Goal: Information Seeking & Learning: Understand process/instructions

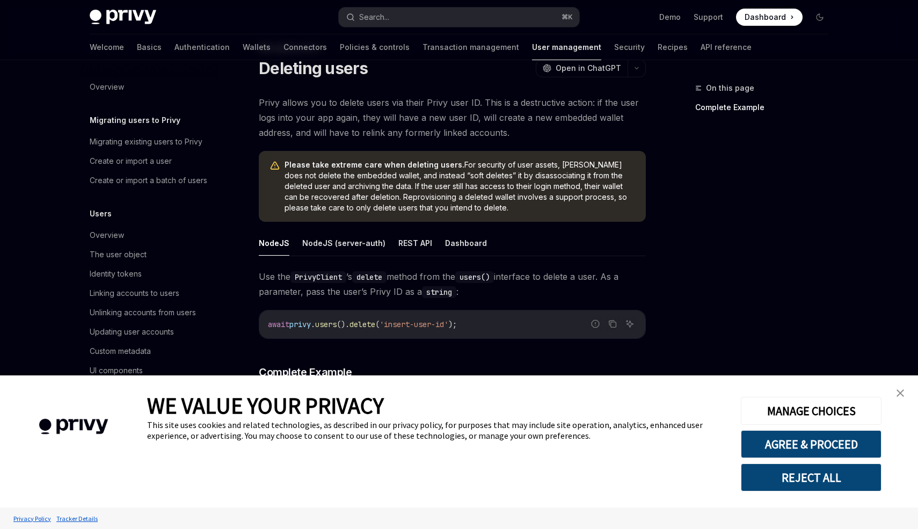
scroll to position [38, 0]
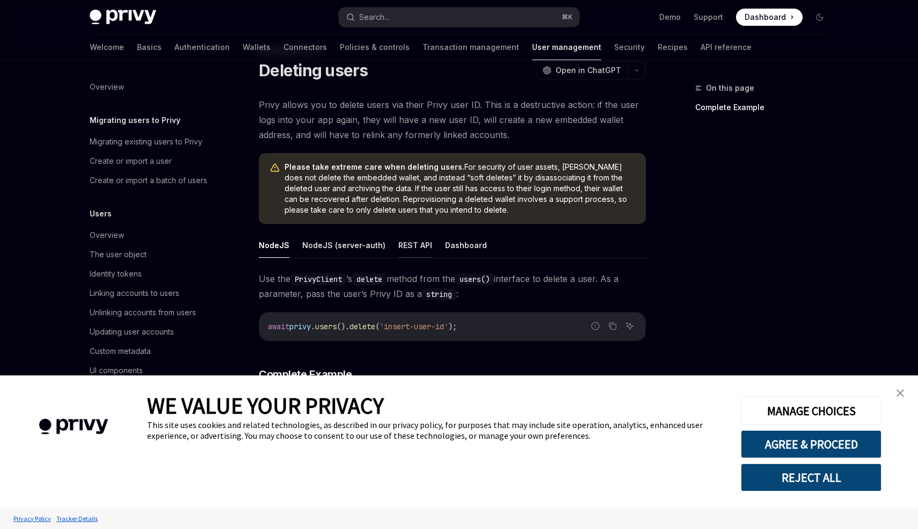
click at [414, 248] on button "REST API" at bounding box center [415, 244] width 34 height 25
type textarea "*"
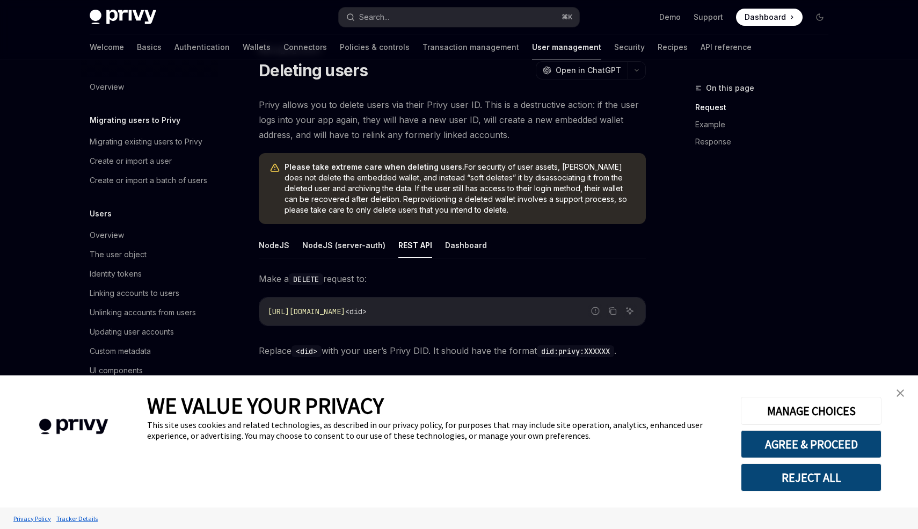
click at [907, 398] on link "close banner" at bounding box center [899, 392] width 21 height 21
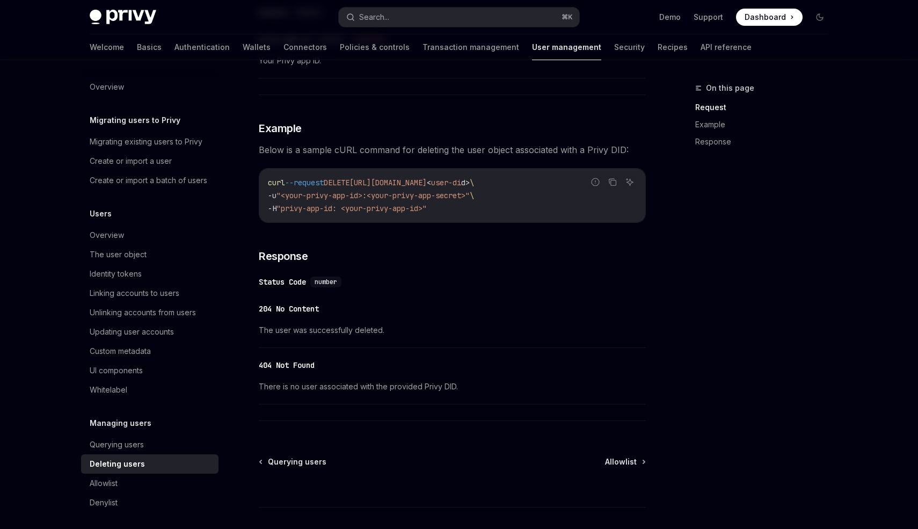
scroll to position [479, 0]
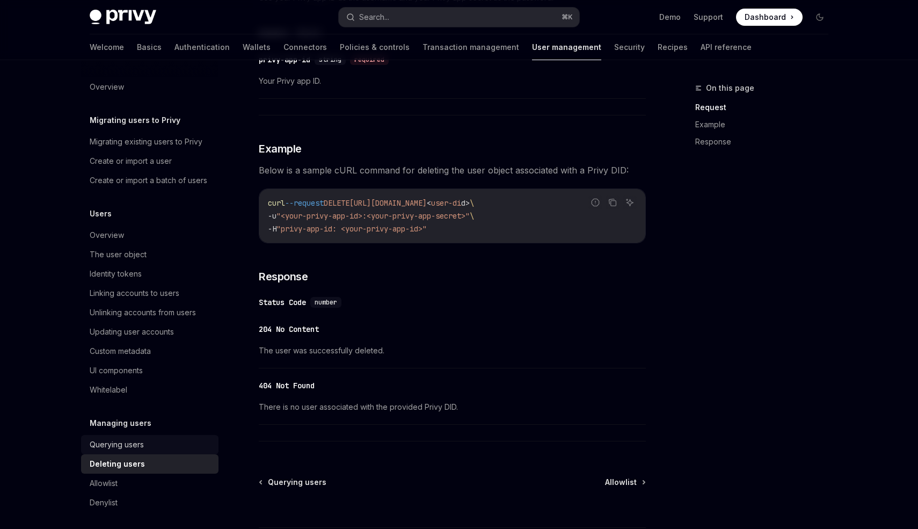
click at [151, 441] on div "Querying users" at bounding box center [151, 444] width 122 height 13
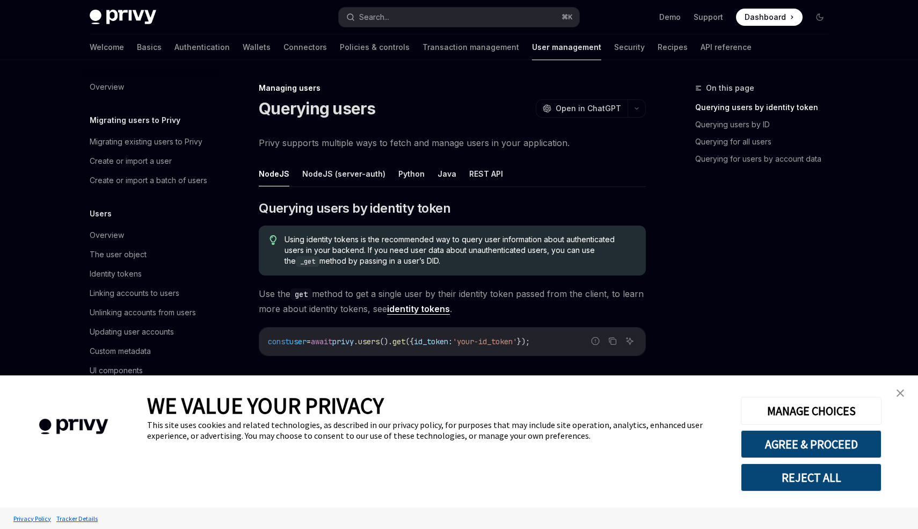
click at [898, 396] on img "close banner" at bounding box center [900, 393] width 8 height 8
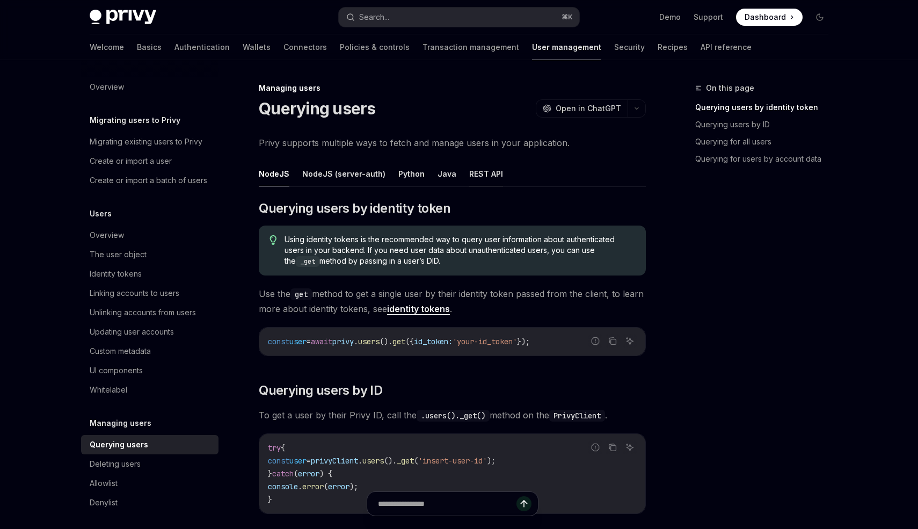
click at [484, 172] on button "REST API" at bounding box center [486, 173] width 34 height 25
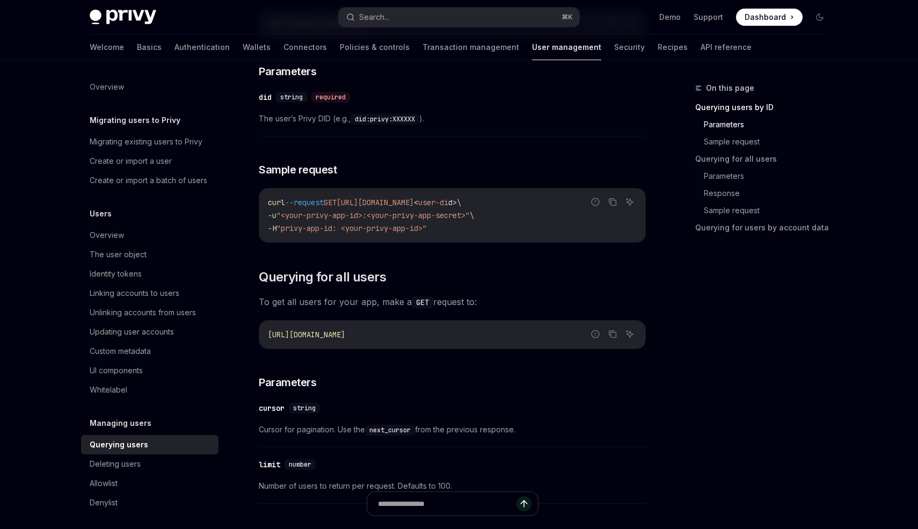
scroll to position [241, 0]
click at [609, 204] on icon "Copy the contents from the code block" at bounding box center [612, 202] width 9 height 9
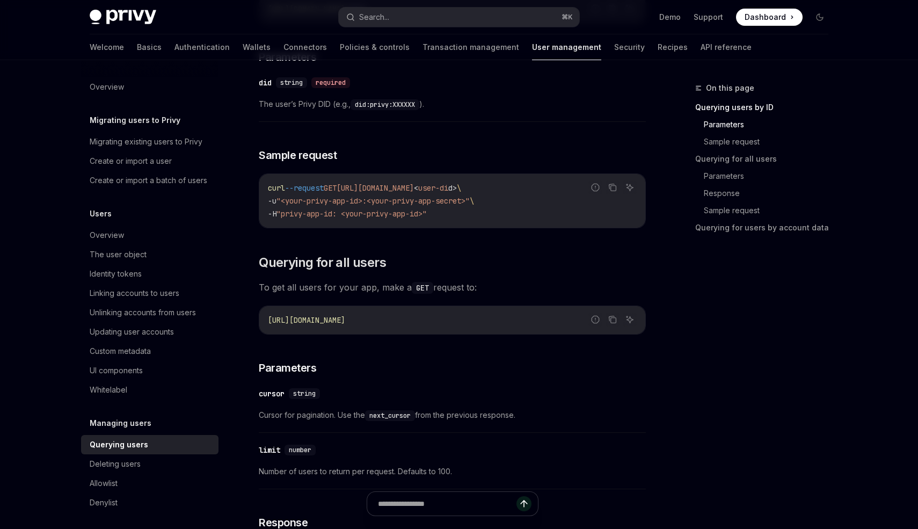
scroll to position [258, 0]
click at [144, 463] on div "Deleting users" at bounding box center [151, 463] width 122 height 13
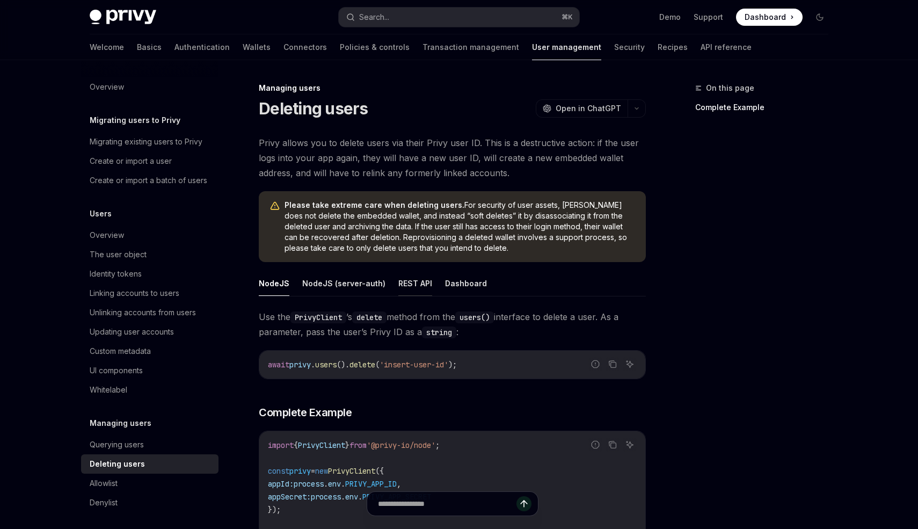
click at [412, 286] on button "REST API" at bounding box center [415, 282] width 34 height 25
type textarea "*"
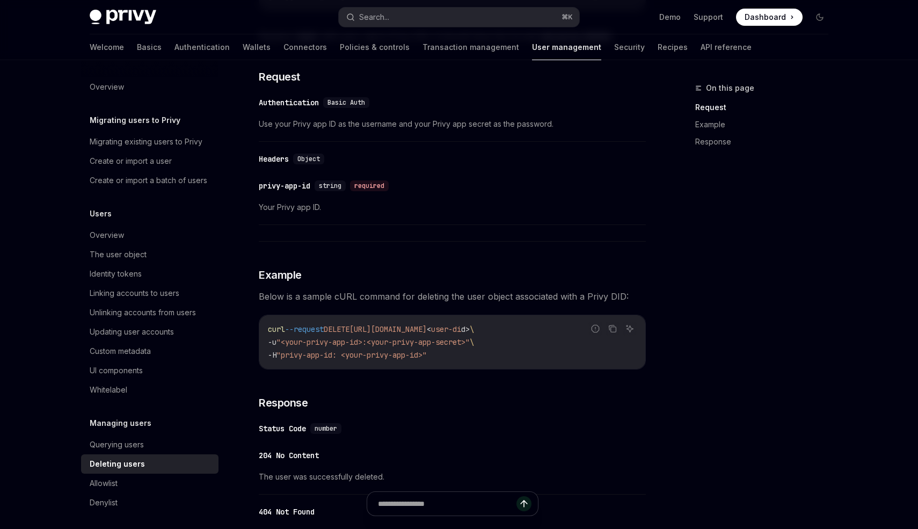
scroll to position [362, 0]
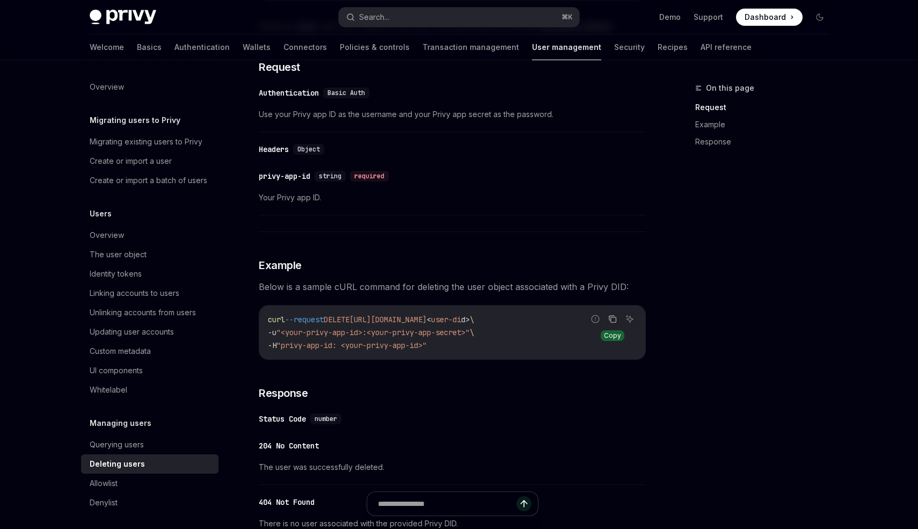
click at [614, 321] on icon "Copy the contents from the code block" at bounding box center [612, 318] width 9 height 9
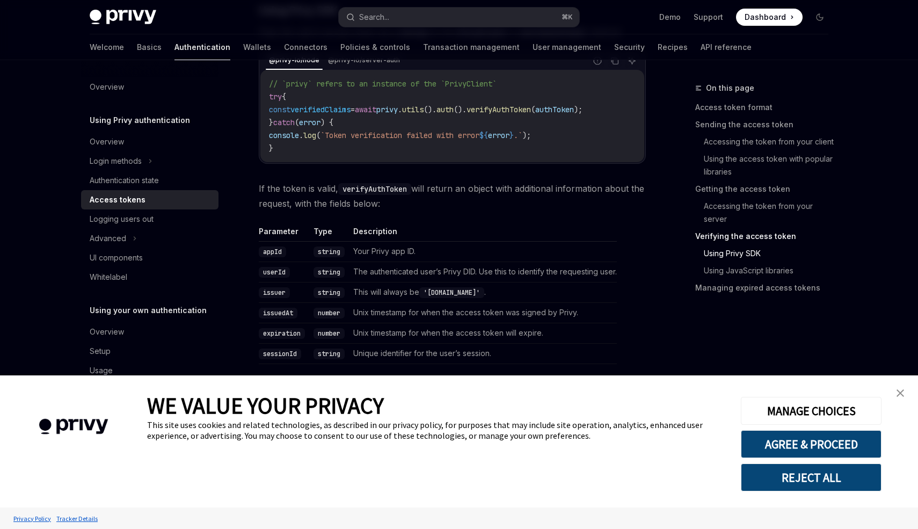
scroll to position [1777, 0]
type textarea "*"
click at [828, 444] on button "AGREE & PROCEED" at bounding box center [811, 444] width 141 height 28
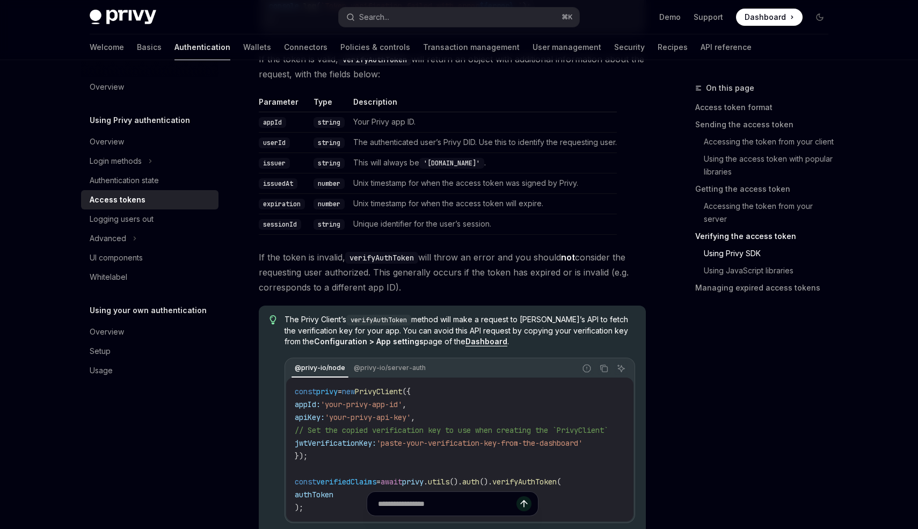
scroll to position [1928, 0]
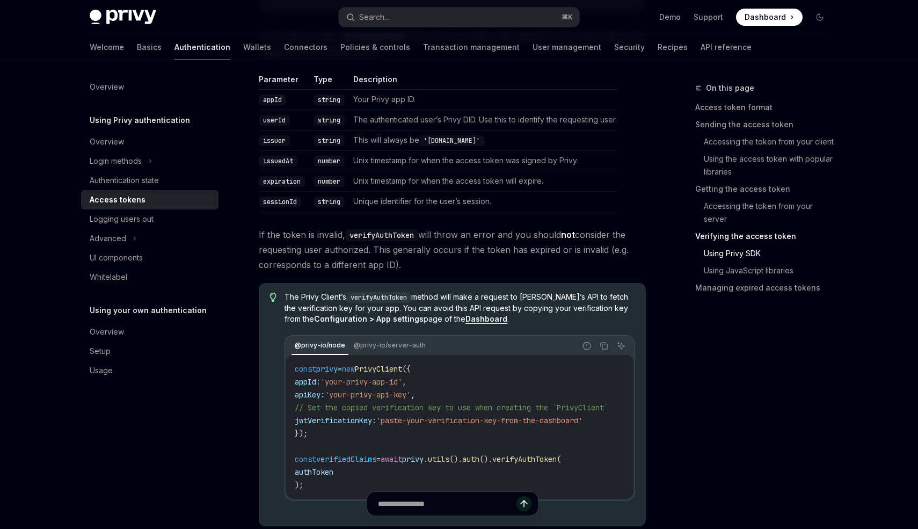
click at [468, 320] on strong "Dashboard" at bounding box center [486, 318] width 42 height 9
